Goal: Task Accomplishment & Management: Use online tool/utility

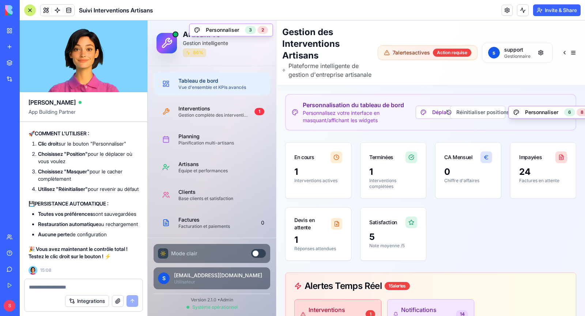
scroll to position [63664, 0]
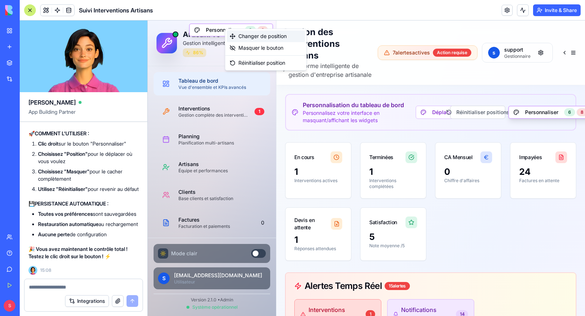
click at [252, 35] on div "Changer de position" at bounding box center [266, 36] width 78 height 12
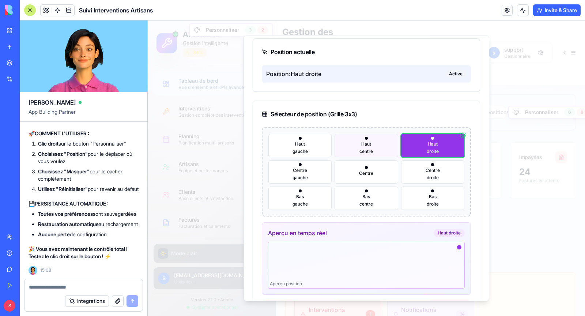
scroll to position [0, 0]
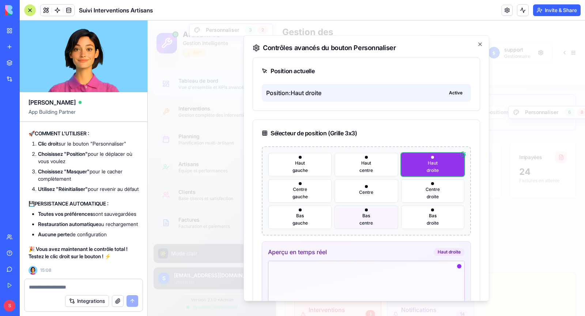
click at [368, 218] on button "[GEOGRAPHIC_DATA]" at bounding box center [365, 216] width 63 height 23
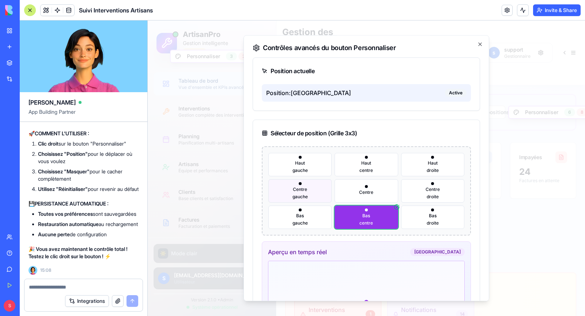
click at [307, 191] on span "Centre" at bounding box center [300, 189] width 14 height 6
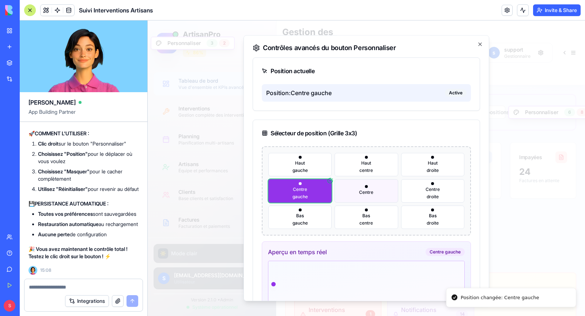
click at [377, 193] on button "Centre" at bounding box center [365, 190] width 63 height 23
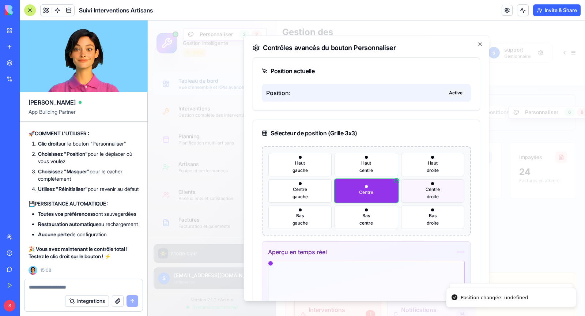
click at [439, 190] on span "Centre" at bounding box center [432, 189] width 14 height 6
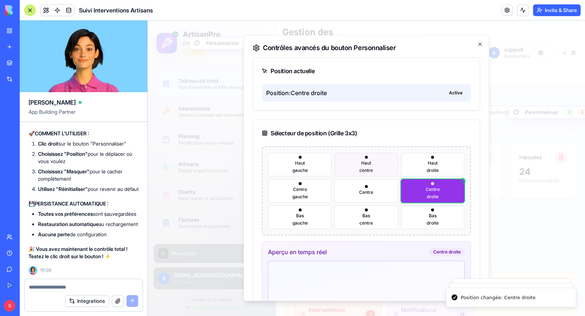
click at [356, 160] on button "[GEOGRAPHIC_DATA]" at bounding box center [365, 164] width 63 height 23
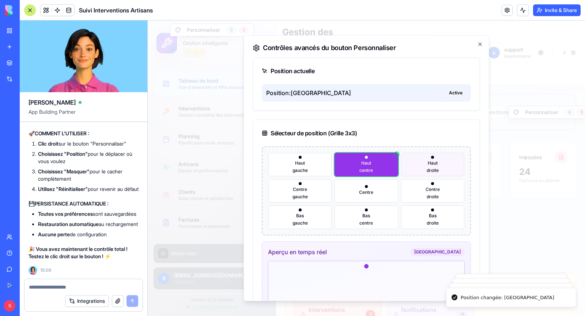
click at [422, 171] on button "Haut droite" at bounding box center [432, 164] width 63 height 23
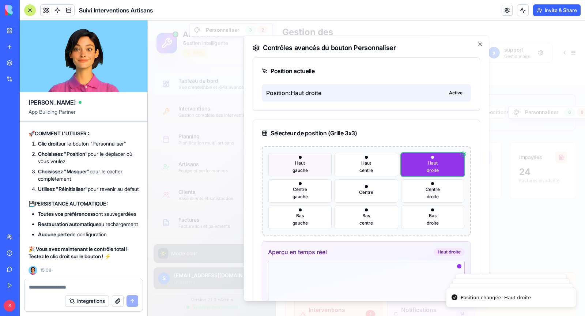
click at [293, 167] on span "gauche" at bounding box center [299, 170] width 15 height 6
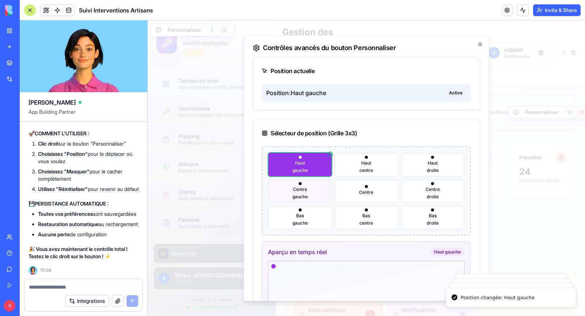
click at [311, 193] on button "Centre gauche" at bounding box center [299, 190] width 63 height 23
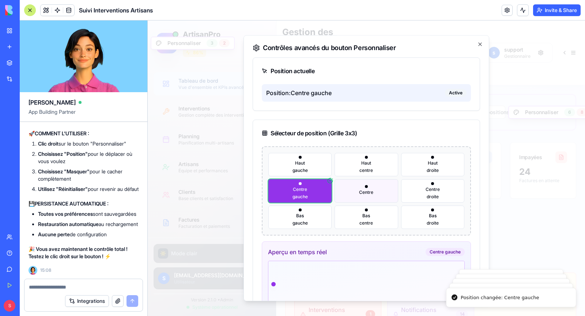
click at [360, 193] on span "Centre" at bounding box center [366, 192] width 14 height 6
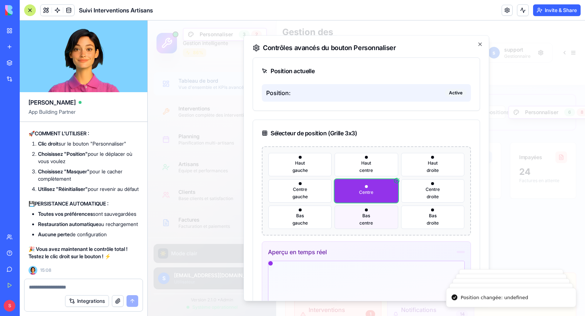
click at [360, 218] on button "[GEOGRAPHIC_DATA]" at bounding box center [365, 216] width 63 height 23
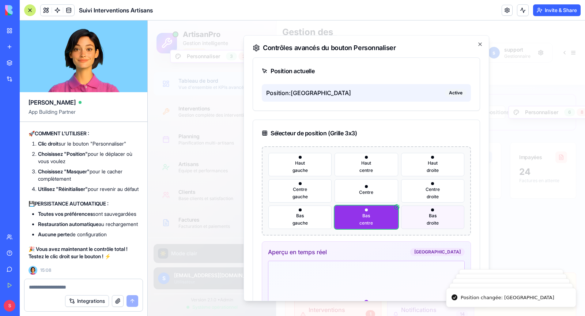
click at [439, 220] on button "Bas droite" at bounding box center [432, 216] width 63 height 23
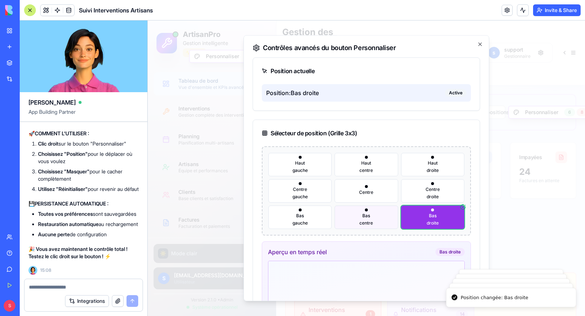
click at [384, 217] on button "[GEOGRAPHIC_DATA]" at bounding box center [365, 216] width 63 height 23
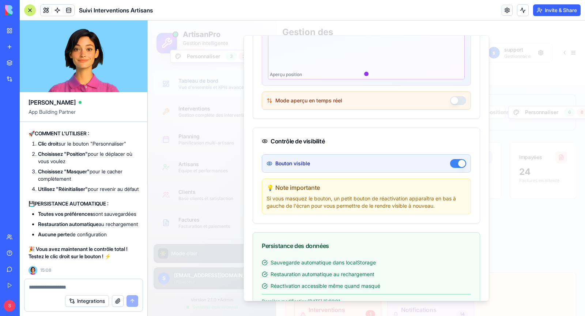
scroll to position [233, 0]
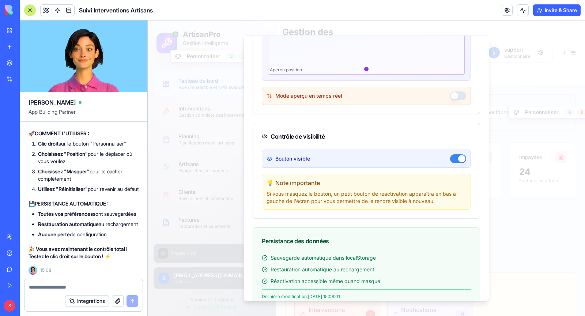
click at [458, 156] on button "Bouton visible" at bounding box center [458, 158] width 16 height 9
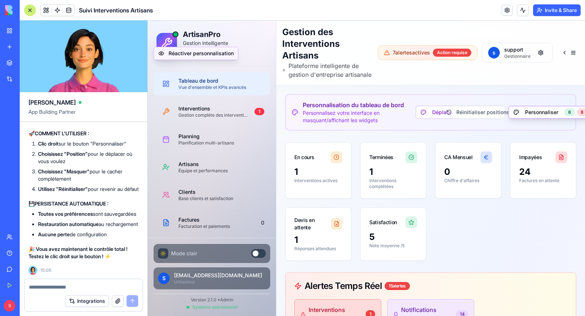
click at [198, 53] on button "Réactiver personnalisation" at bounding box center [195, 53] width 85 height 13
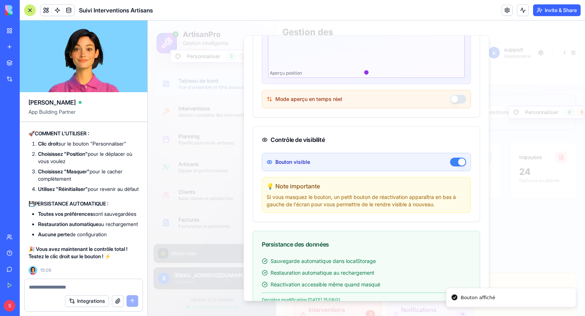
scroll to position [231, 0]
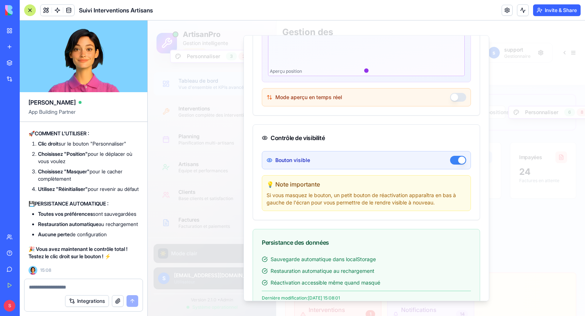
click at [456, 96] on button "Mode aperçu en temps réel" at bounding box center [458, 97] width 16 height 9
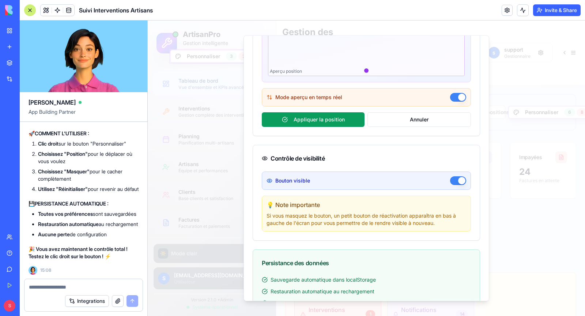
click at [464, 99] on button "Mode aperçu en temps réel" at bounding box center [458, 97] width 16 height 9
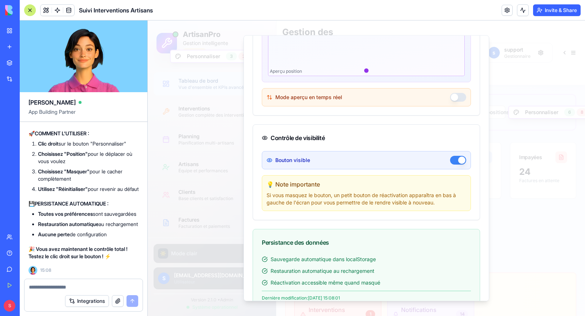
scroll to position [269, 0]
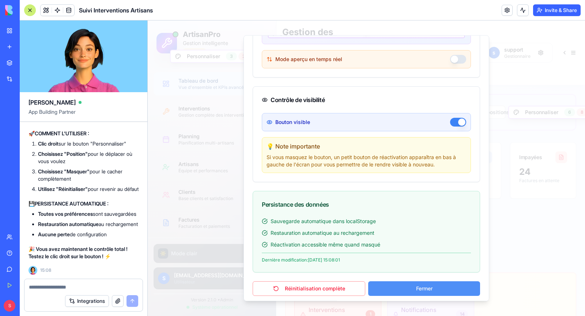
click at [436, 285] on button "Fermer" at bounding box center [424, 288] width 112 height 15
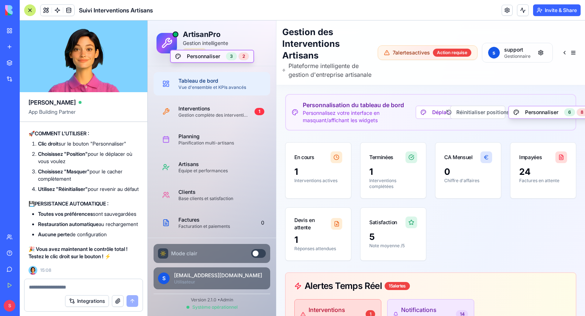
drag, startPoint x: 200, startPoint y: 56, endPoint x: 190, endPoint y: 62, distance: 11.3
click at [190, 62] on button "Personnaliser 3 2" at bounding box center [212, 56] width 84 height 13
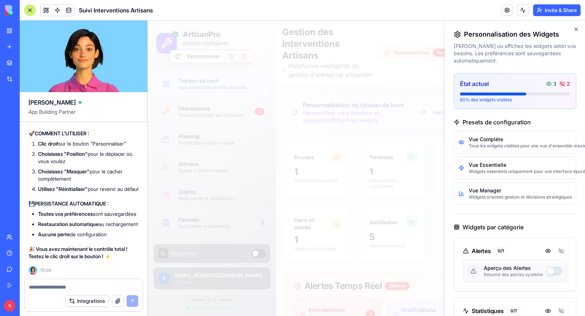
click at [349, 136] on div at bounding box center [366, 167] width 437 height 295
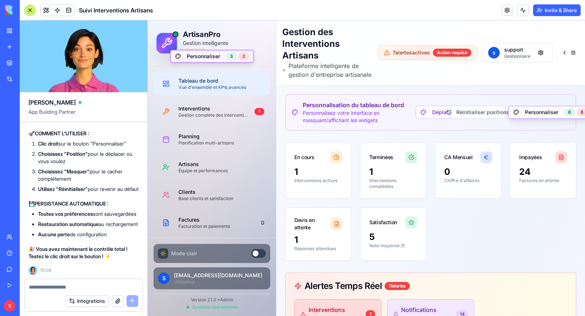
click at [215, 54] on button "Personnaliser 3 2" at bounding box center [212, 56] width 84 height 13
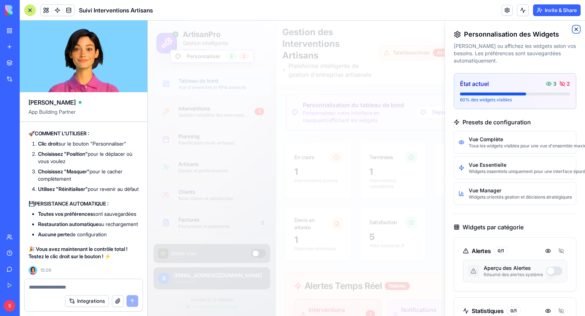
click at [576, 28] on icon "button" at bounding box center [576, 29] width 6 height 6
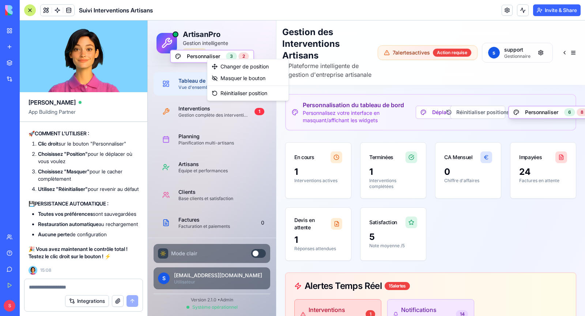
click at [209, 59] on div "Changer de position Masquer le bouton Réinitialiser position" at bounding box center [248, 80] width 82 height 42
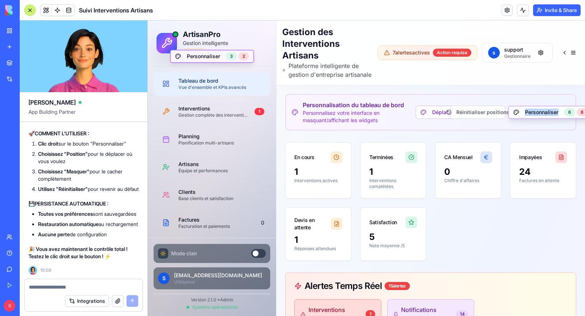
click at [206, 56] on button "Personnaliser 3 2" at bounding box center [212, 56] width 84 height 13
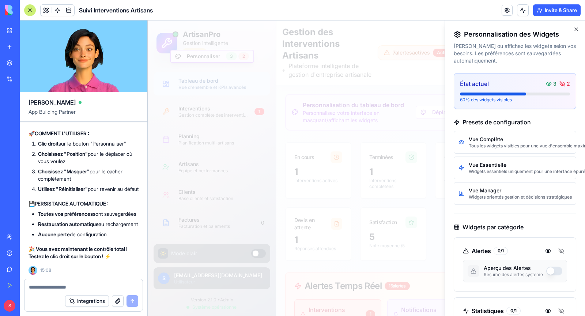
click at [206, 56] on div at bounding box center [366, 167] width 437 height 295
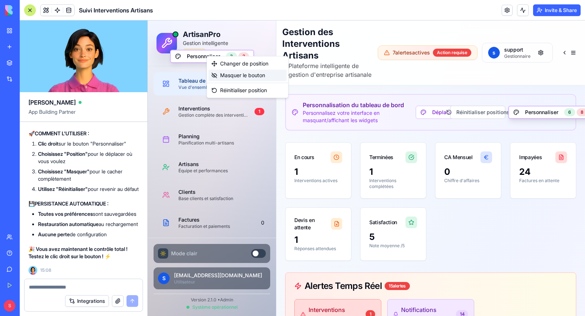
click at [241, 77] on div "Masquer le bouton" at bounding box center [247, 75] width 78 height 12
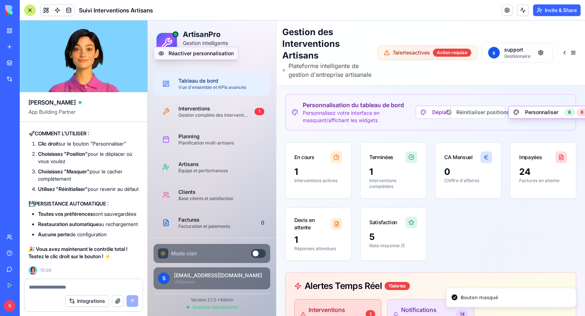
click at [197, 52] on button "Réactiver personnalisation" at bounding box center [195, 53] width 85 height 13
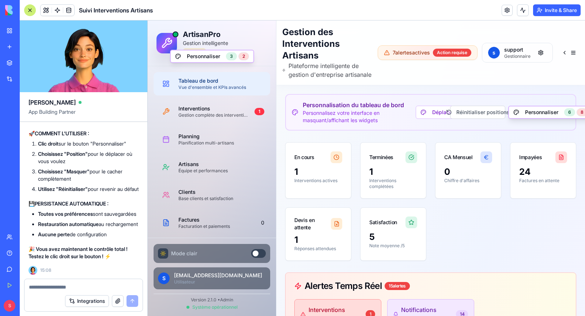
scroll to position [63996, 0]
click at [69, 287] on textarea at bounding box center [83, 286] width 109 height 7
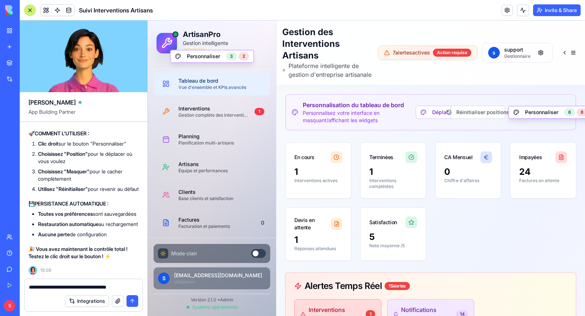
drag, startPoint x: 216, startPoint y: 308, endPoint x: 172, endPoint y: 278, distance: 52.7
click at [81, 286] on textarea "**********" at bounding box center [84, 286] width 110 height 7
drag, startPoint x: 217, startPoint y: 308, endPoint x: 153, endPoint y: 282, distance: 69.1
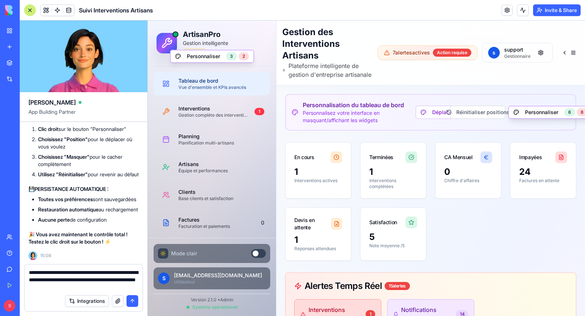
click at [86, 280] on textarea "**********" at bounding box center [84, 280] width 110 height 22
type textarea "**********"
click at [131, 297] on button "submit" at bounding box center [132, 301] width 12 height 12
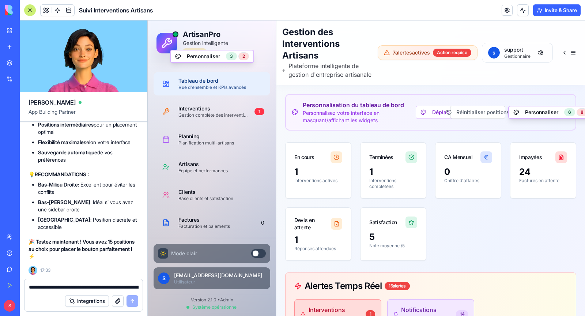
scroll to position [64482, 0]
click at [236, 65] on div "Changer de position" at bounding box center [251, 65] width 78 height 12
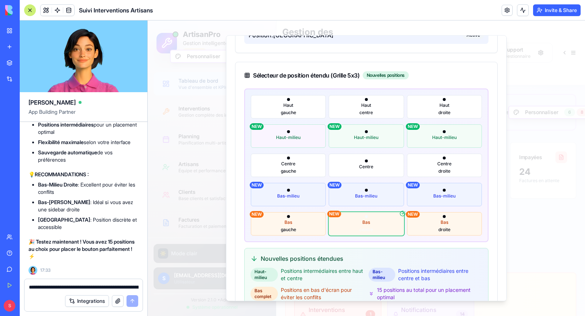
scroll to position [59, 0]
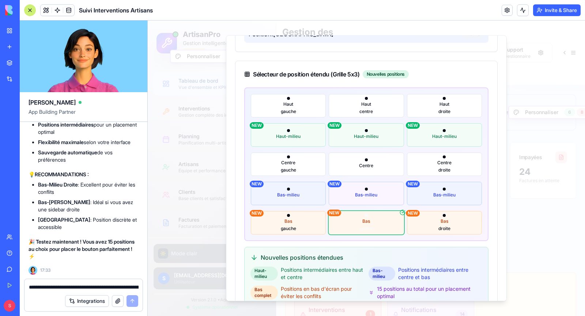
click at [359, 197] on button "Bas-milieu NEW" at bounding box center [366, 193] width 75 height 23
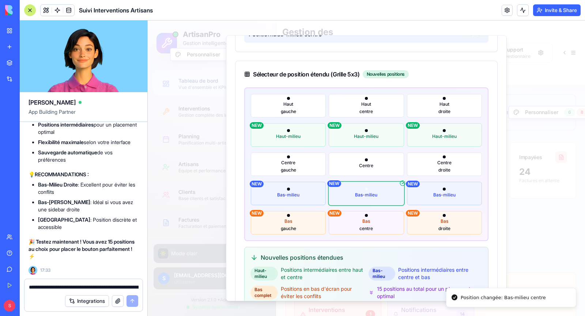
click at [363, 216] on button "[GEOGRAPHIC_DATA] NEW" at bounding box center [366, 222] width 75 height 23
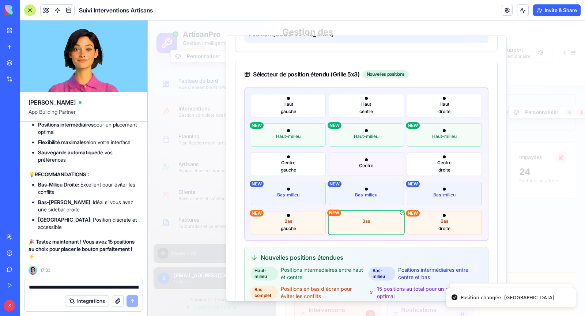
click at [361, 168] on button "Centre" at bounding box center [366, 163] width 75 height 23
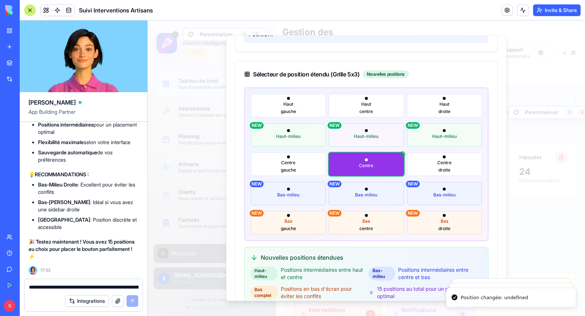
click at [358, 141] on button "Haut-milieu NEW" at bounding box center [366, 134] width 75 height 23
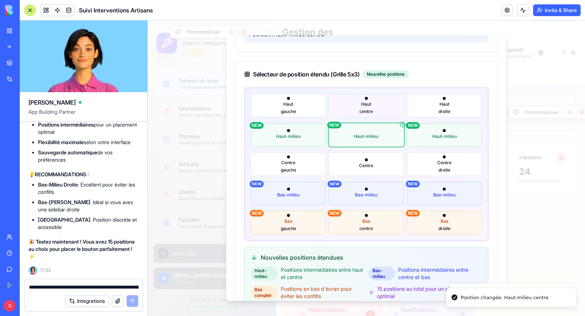
click at [356, 111] on button "[GEOGRAPHIC_DATA]" at bounding box center [366, 105] width 75 height 23
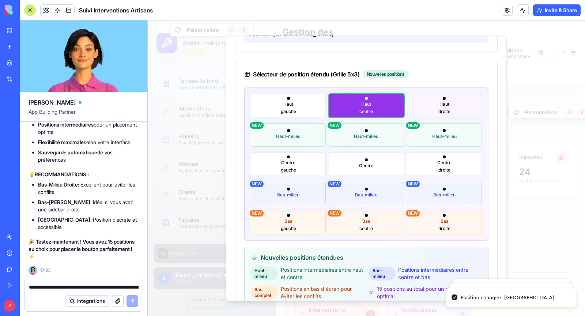
click at [447, 110] on span "droite" at bounding box center [444, 112] width 12 height 6
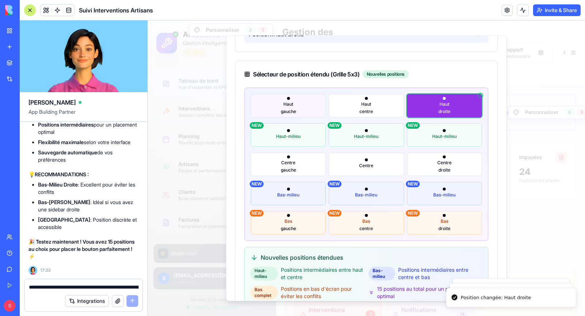
click at [287, 107] on button "Haut gauche" at bounding box center [288, 105] width 75 height 23
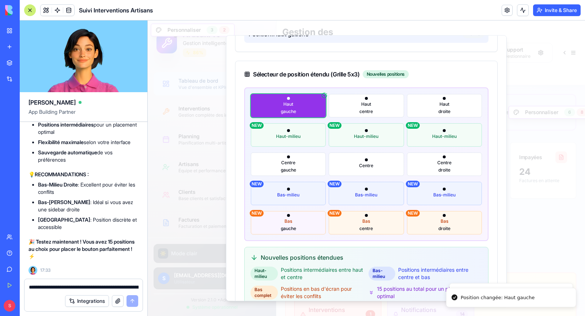
click at [297, 224] on button "Bas gauche NEW" at bounding box center [288, 222] width 75 height 23
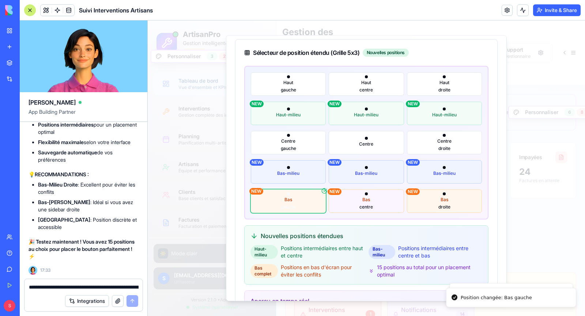
scroll to position [82, 0]
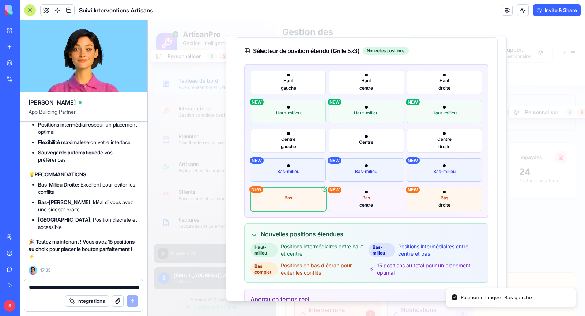
click at [359, 204] on button "[GEOGRAPHIC_DATA] NEW" at bounding box center [366, 198] width 75 height 23
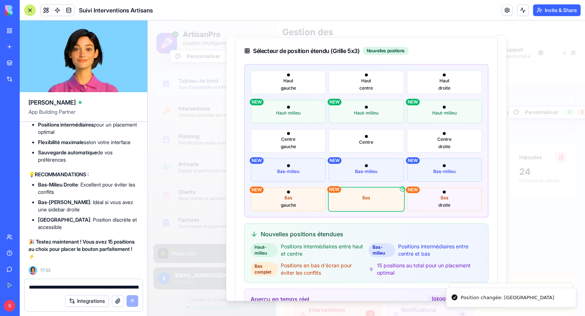
click at [441, 205] on span "droite" at bounding box center [444, 205] width 12 height 6
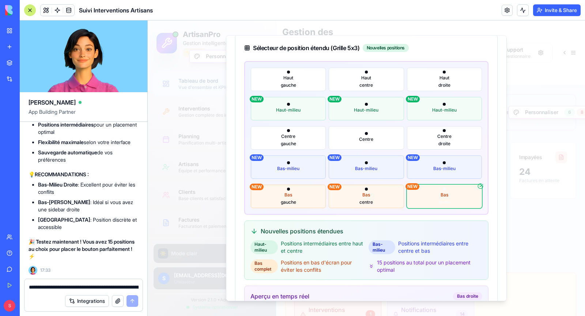
scroll to position [0, 0]
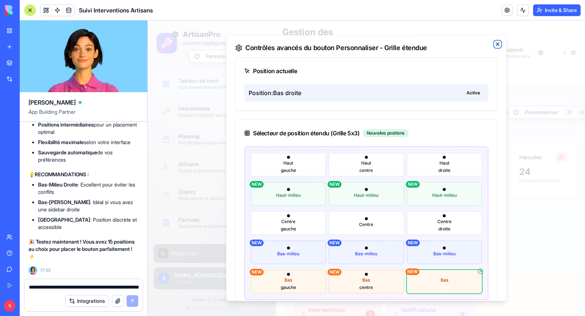
click at [497, 41] on icon "button" at bounding box center [497, 44] width 6 height 6
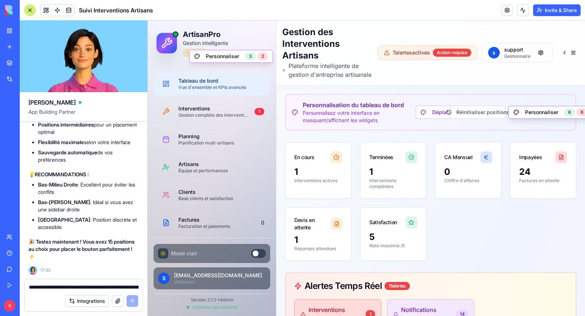
click at [57, 284] on textarea "**********" at bounding box center [84, 286] width 110 height 7
click at [85, 289] on textarea "**********" at bounding box center [84, 286] width 110 height 7
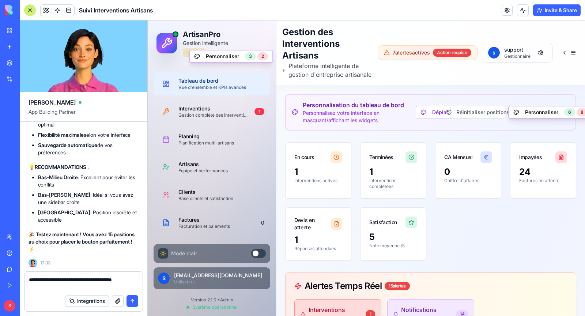
click at [66, 288] on textarea "**********" at bounding box center [84, 283] width 110 height 15
type textarea "**********"
click at [131, 305] on button "submit" at bounding box center [132, 301] width 12 height 12
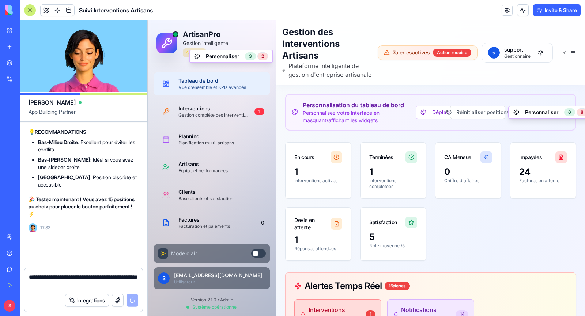
scroll to position [64656, 0]
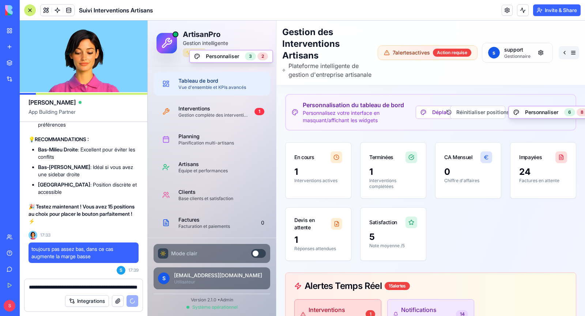
click at [572, 54] on button at bounding box center [568, 52] width 20 height 13
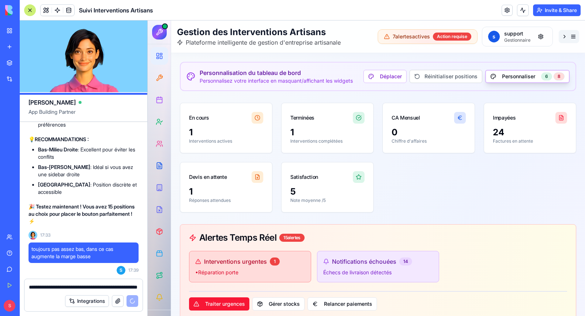
click at [572, 35] on button at bounding box center [568, 36] width 20 height 13
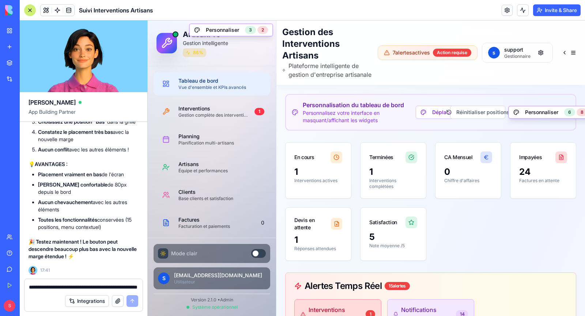
scroll to position [64843, 0]
click at [244, 41] on div "Changer de position" at bounding box center [265, 40] width 78 height 12
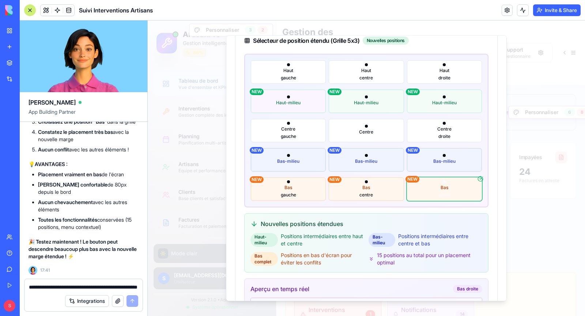
scroll to position [94, 0]
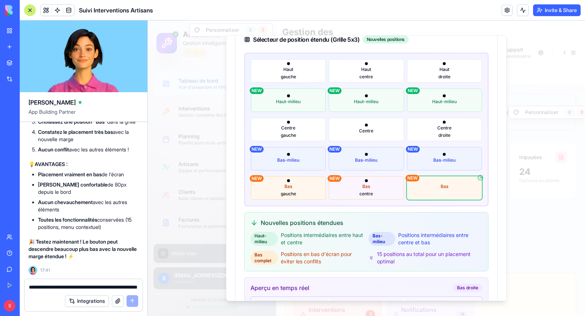
click at [360, 189] on button "[GEOGRAPHIC_DATA] NEW" at bounding box center [366, 187] width 75 height 23
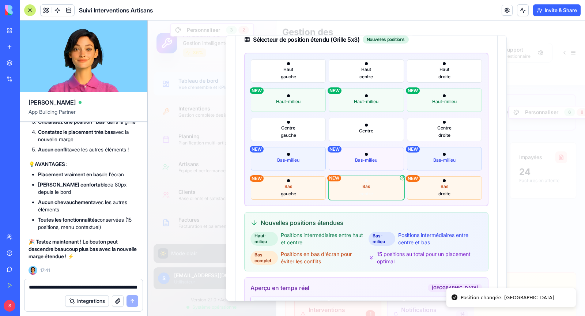
click at [356, 165] on button "Bas-milieu NEW" at bounding box center [366, 158] width 75 height 23
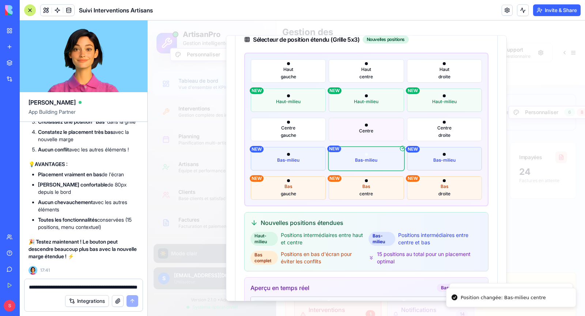
click at [360, 133] on button "Centre" at bounding box center [366, 129] width 75 height 23
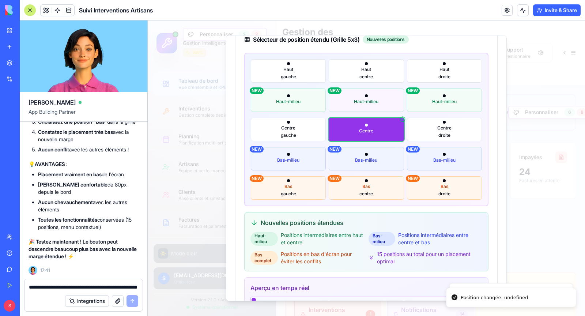
click at [358, 102] on span "Haut-milieu" at bounding box center [366, 102] width 24 height 6
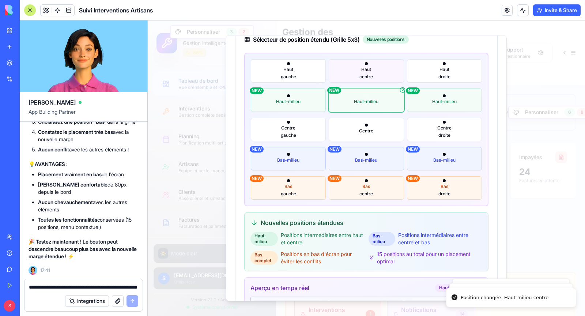
click at [356, 70] on button "[GEOGRAPHIC_DATA]" at bounding box center [366, 70] width 75 height 23
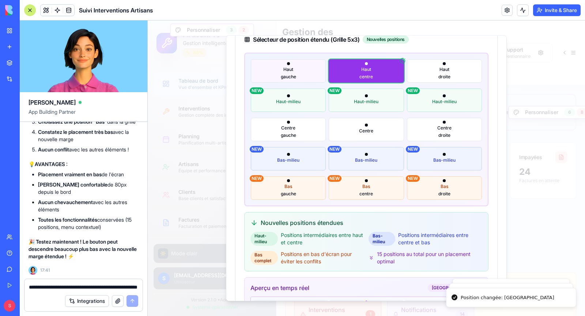
click at [301, 72] on button "Haut gauche" at bounding box center [288, 70] width 75 height 23
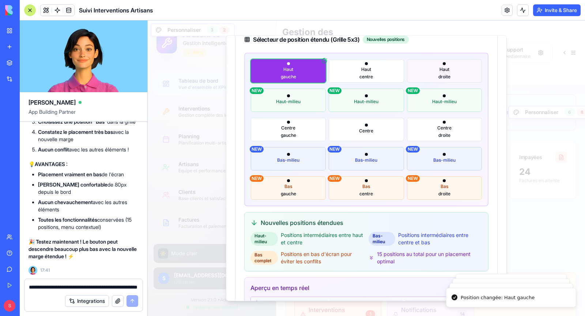
click at [412, 68] on button "Haut droite" at bounding box center [444, 70] width 75 height 23
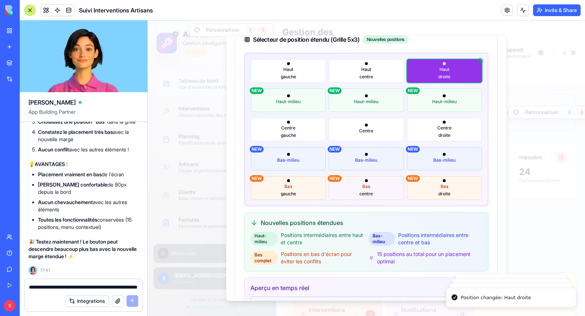
click at [367, 187] on span "Bas" at bounding box center [366, 186] width 8 height 6
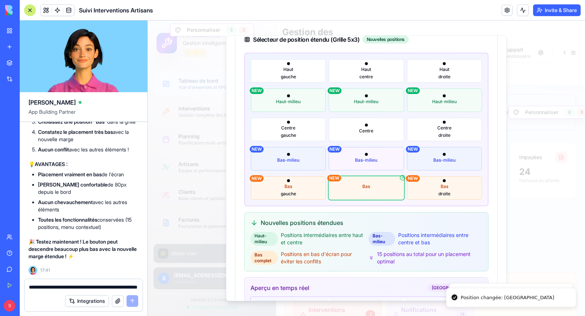
click at [361, 160] on span "Bas-milieu" at bounding box center [366, 160] width 22 height 6
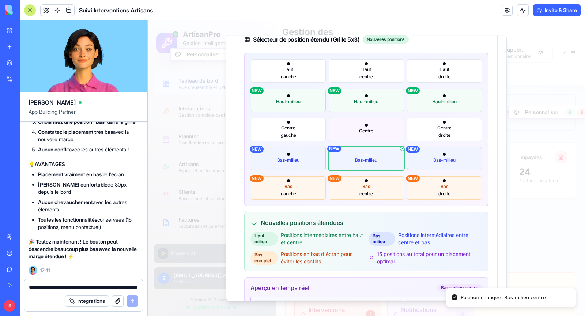
click at [365, 128] on span "Centre" at bounding box center [366, 131] width 14 height 6
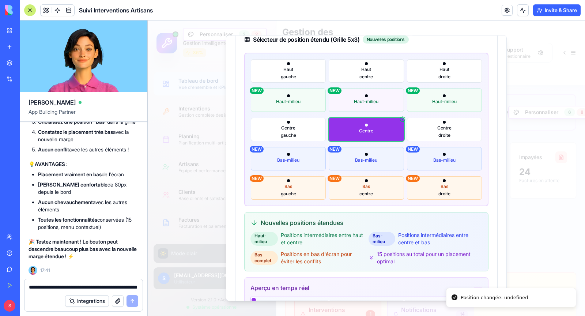
click at [365, 102] on span "Haut-milieu" at bounding box center [366, 102] width 24 height 6
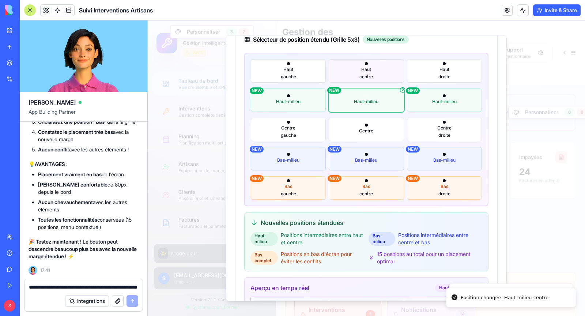
click at [371, 76] on span "centre" at bounding box center [366, 77] width 14 height 6
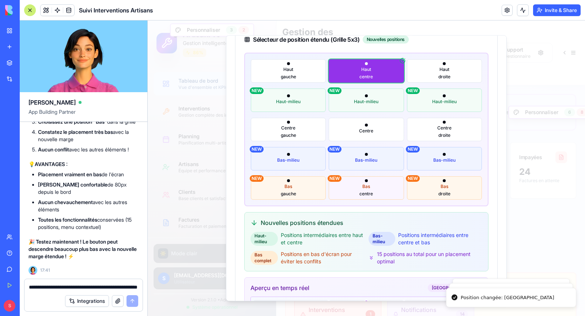
click at [360, 182] on button "[GEOGRAPHIC_DATA] NEW" at bounding box center [366, 187] width 75 height 23
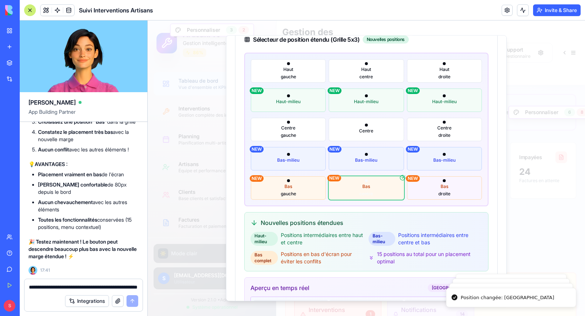
click at [428, 192] on button "Bas droite NEW" at bounding box center [444, 187] width 75 height 23
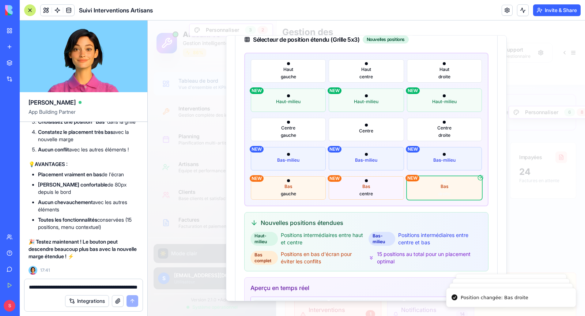
click at [342, 189] on button "[GEOGRAPHIC_DATA] NEW" at bounding box center [366, 187] width 75 height 23
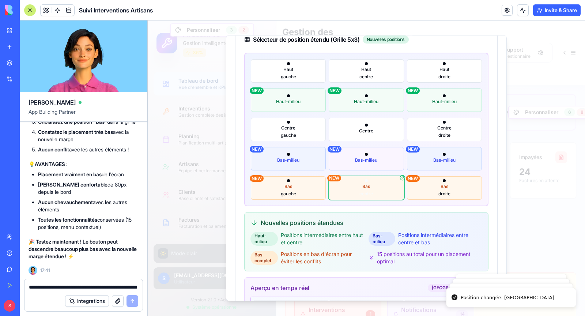
click at [363, 159] on span "Bas-milieu" at bounding box center [366, 160] width 22 height 6
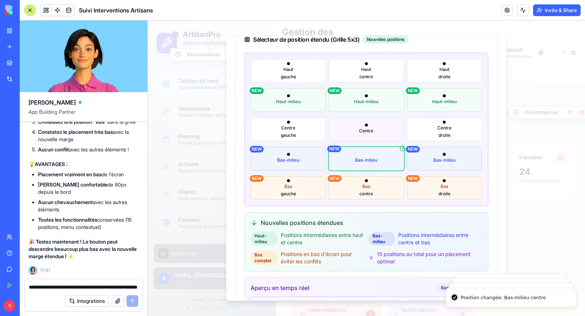
click at [363, 132] on span "Centre" at bounding box center [366, 131] width 14 height 6
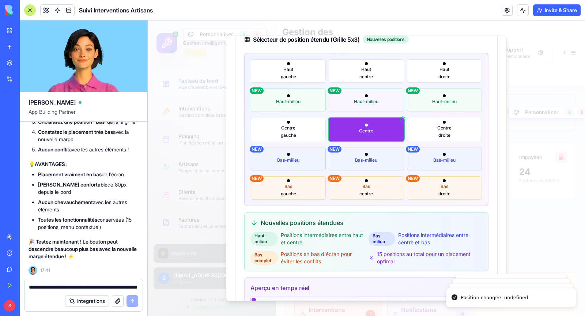
click at [356, 101] on span "Haut-milieu" at bounding box center [366, 102] width 24 height 6
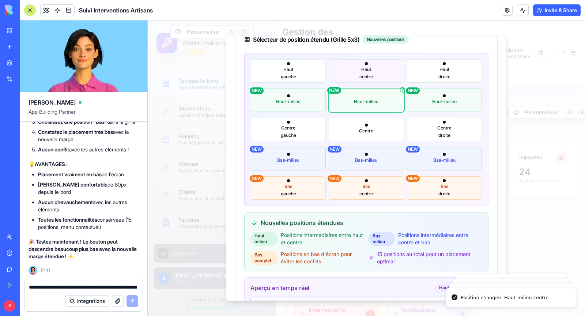
click at [358, 73] on button "[GEOGRAPHIC_DATA]" at bounding box center [366, 70] width 75 height 23
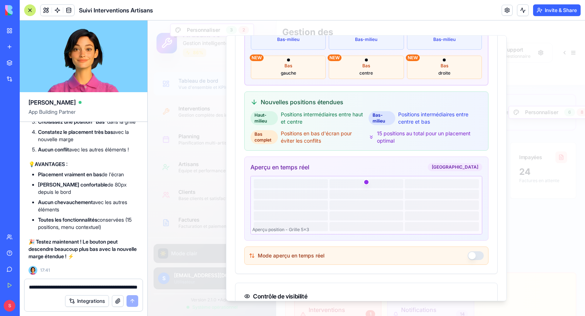
scroll to position [191, 0]
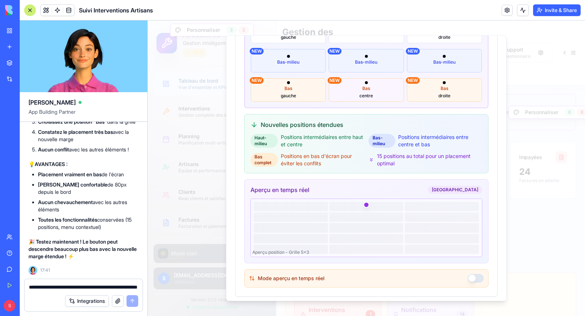
click at [363, 95] on span "centre" at bounding box center [366, 96] width 14 height 6
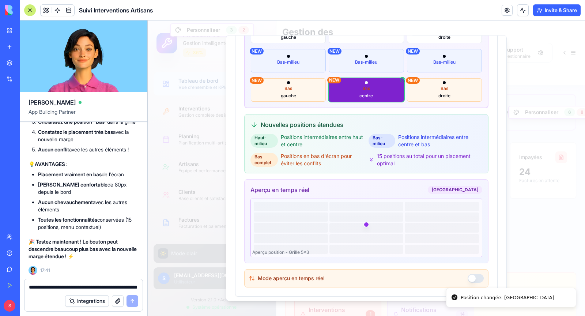
scroll to position [171, 0]
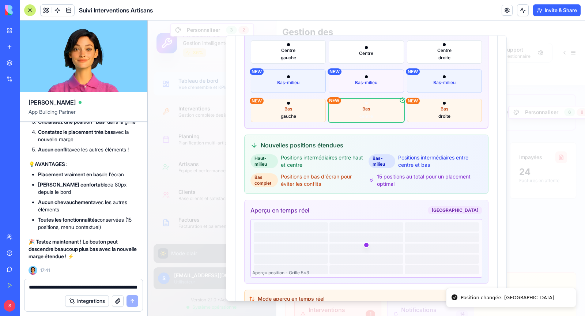
click at [364, 83] on span "Bas-milieu" at bounding box center [366, 83] width 22 height 6
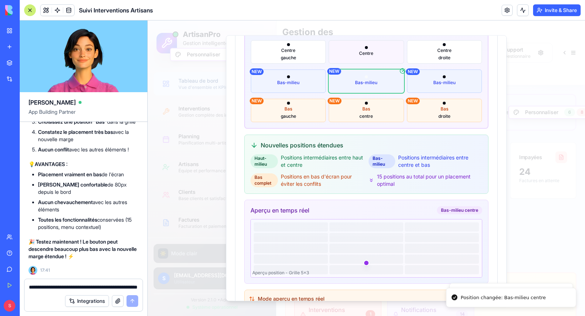
click at [364, 57] on button "Centre" at bounding box center [366, 51] width 75 height 23
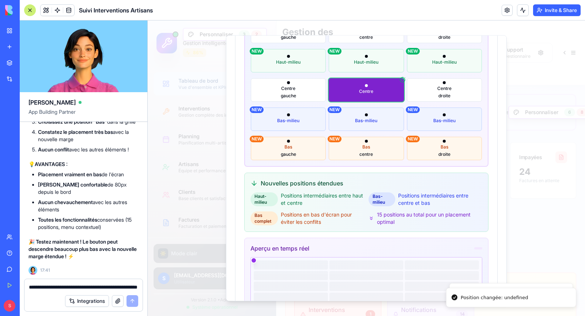
scroll to position [125, 0]
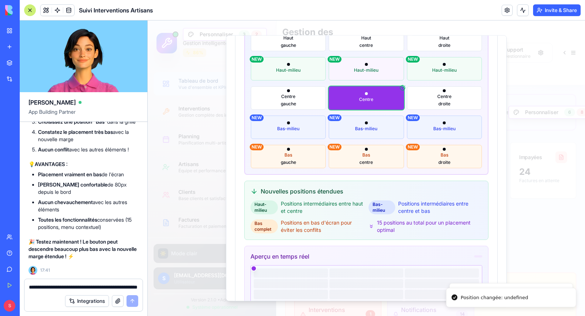
click at [361, 75] on button "Haut-milieu NEW" at bounding box center [366, 68] width 75 height 23
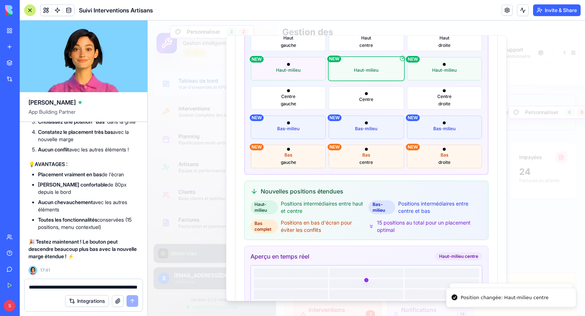
click at [303, 72] on button "Haut-milieu NEW" at bounding box center [288, 68] width 75 height 23
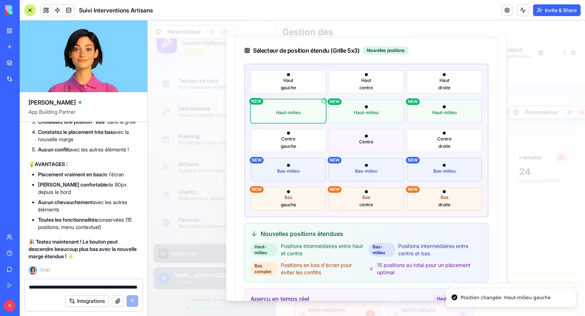
scroll to position [79, 0]
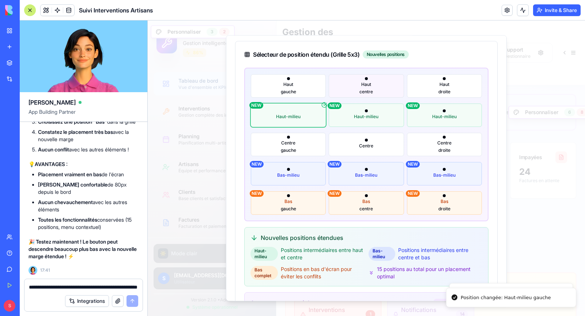
click at [374, 90] on button "[GEOGRAPHIC_DATA]" at bounding box center [366, 85] width 75 height 23
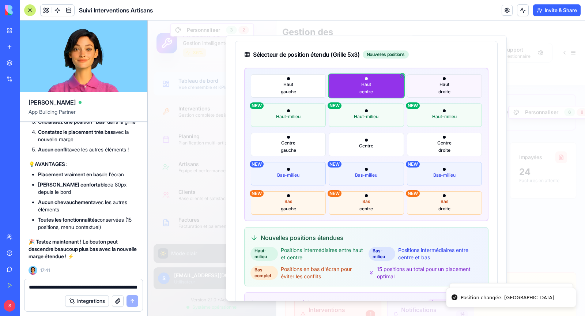
click at [432, 92] on button "Haut droite" at bounding box center [444, 85] width 75 height 23
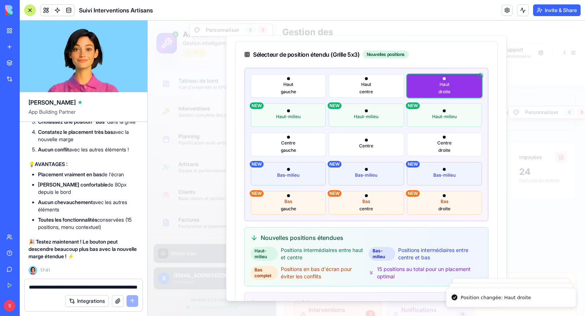
click at [433, 133] on div "[GEOGRAPHIC_DATA]" at bounding box center [366, 144] width 231 height 23
click at [437, 120] on button "Haut-milieu NEW" at bounding box center [444, 114] width 75 height 23
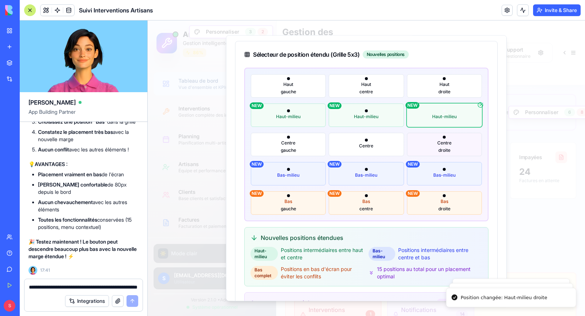
click at [437, 148] on button "Centre droite" at bounding box center [444, 144] width 75 height 23
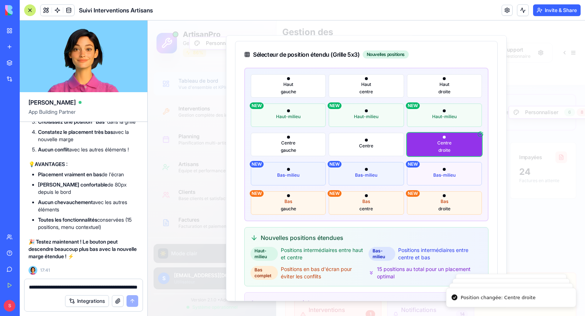
click at [437, 168] on button "Bas-milieu NEW" at bounding box center [444, 173] width 75 height 23
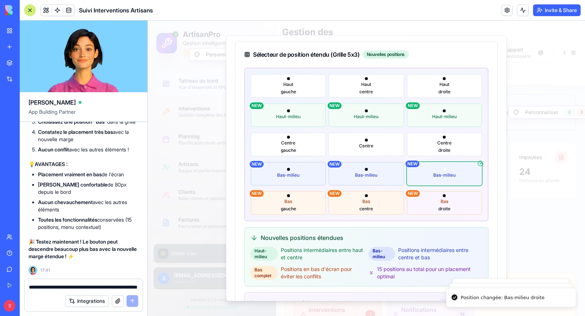
click at [441, 204] on button "Bas droite NEW" at bounding box center [444, 202] width 75 height 23
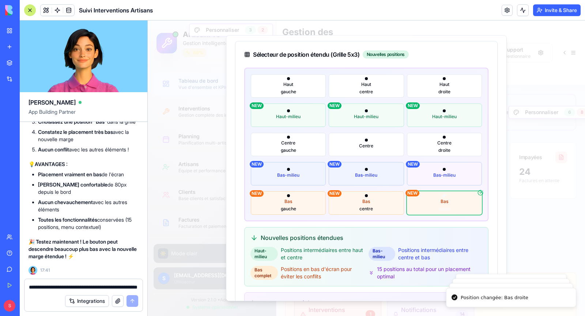
click at [444, 177] on span "Bas-milieu" at bounding box center [444, 175] width 22 height 6
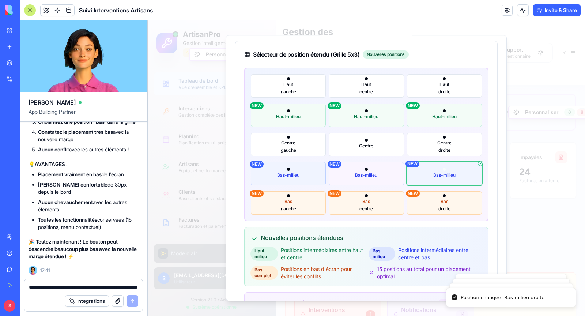
click at [374, 169] on button "Bas-milieu NEW" at bounding box center [366, 173] width 75 height 23
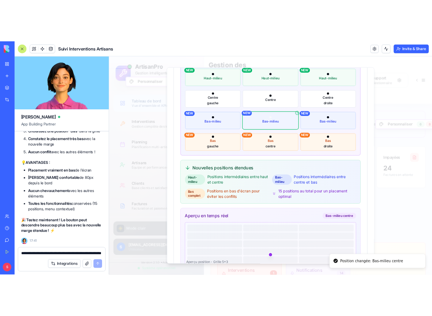
scroll to position [0, 0]
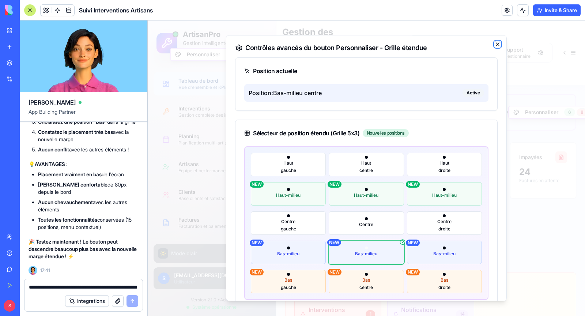
click at [497, 45] on icon "button" at bounding box center [497, 44] width 6 height 6
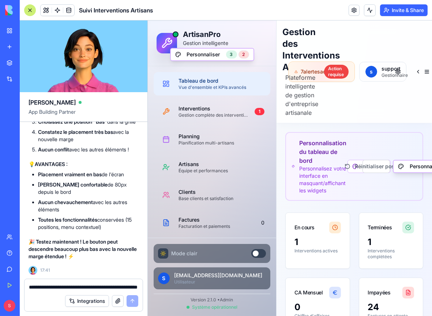
click at [83, 285] on textarea "**********" at bounding box center [84, 286] width 110 height 7
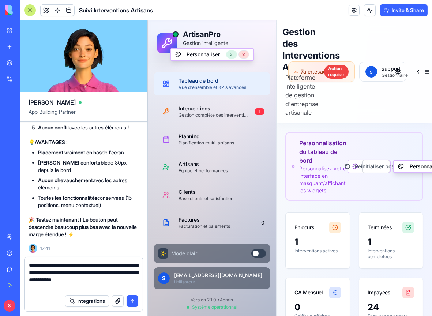
type textarea "**********"
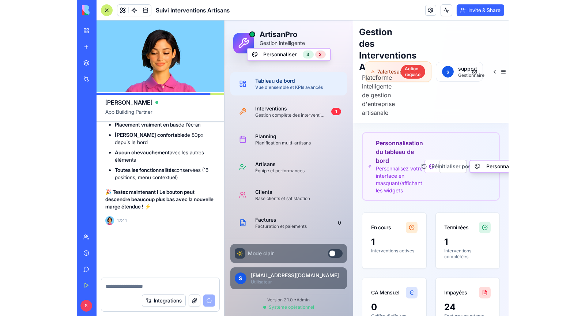
scroll to position [65185, 0]
